Goal: Task Accomplishment & Management: Manage account settings

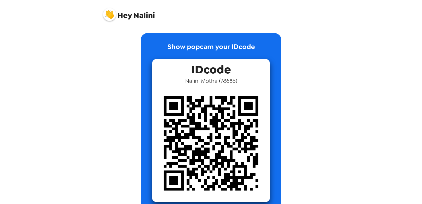
scroll to position [16, 0]
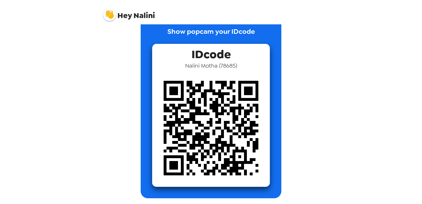
click at [206, 120] on img at bounding box center [211, 128] width 118 height 118
click at [110, 15] on img at bounding box center [109, 14] width 13 height 13
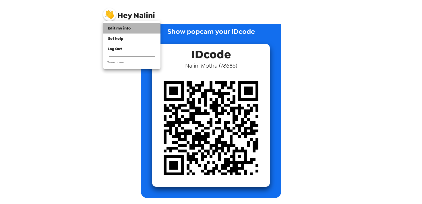
click at [117, 28] on span "Edit my info" at bounding box center [119, 28] width 23 height 5
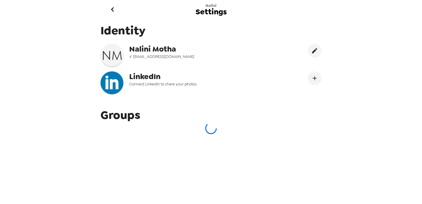
click at [113, 7] on icon "go back" at bounding box center [112, 9] width 9 height 9
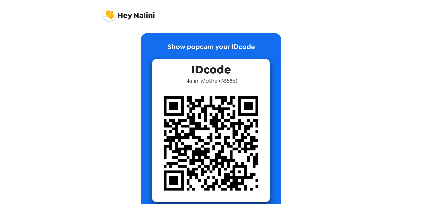
click at [113, 17] on img at bounding box center [109, 14] width 13 height 13
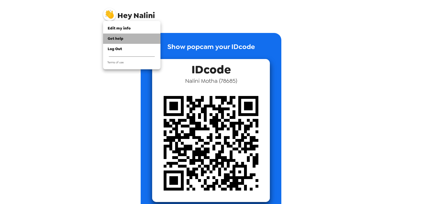
click at [115, 38] on span "Get help" at bounding box center [116, 38] width 16 height 5
